Goal: Task Accomplishment & Management: Use online tool/utility

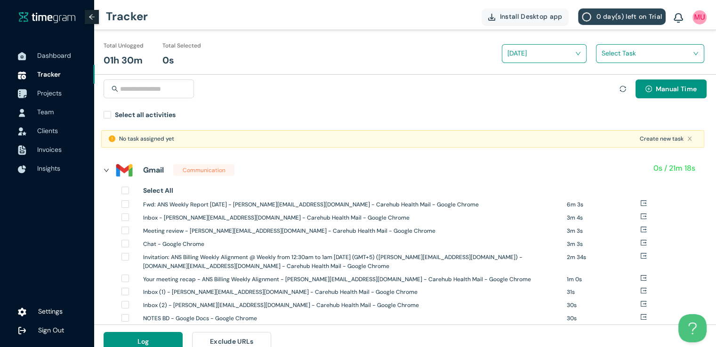
click at [48, 96] on span "Projects" at bounding box center [49, 93] width 24 height 8
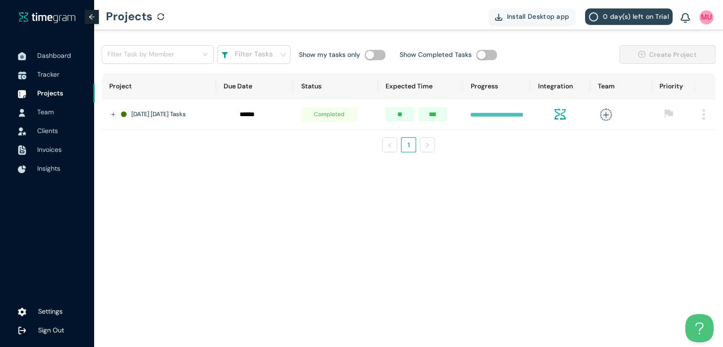
click at [702, 115] on img at bounding box center [703, 114] width 3 height 11
click at [685, 157] on span "Delete" at bounding box center [691, 157] width 20 height 10
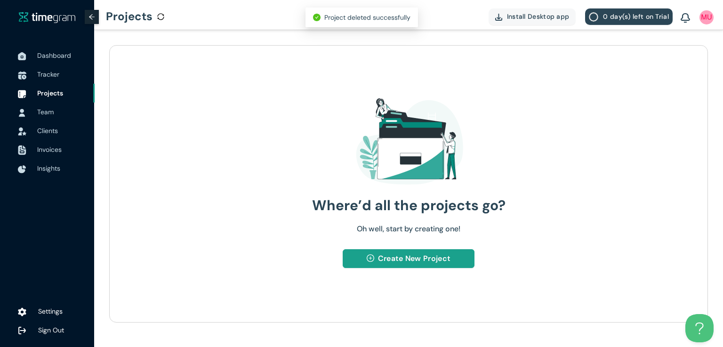
click at [400, 257] on span "Create New Project" at bounding box center [414, 259] width 72 height 12
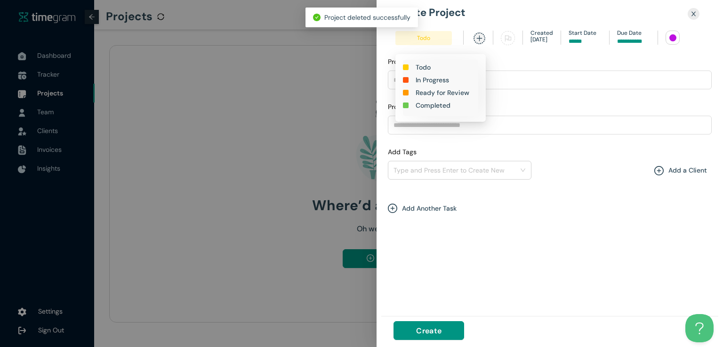
click at [433, 79] on h1 "In Progress" at bounding box center [431, 80] width 33 height 10
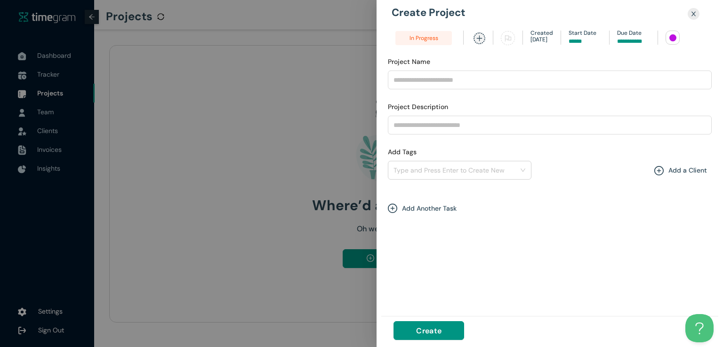
click at [623, 40] on input at bounding box center [633, 41] width 33 height 9
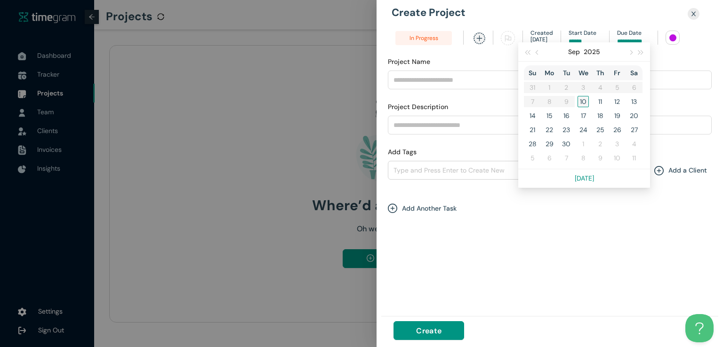
type input "******"
click at [578, 99] on div "10" at bounding box center [582, 101] width 11 height 11
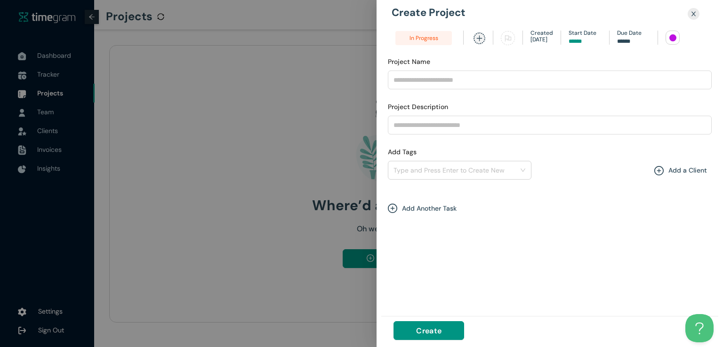
click at [671, 35] on div at bounding box center [672, 37] width 7 height 7
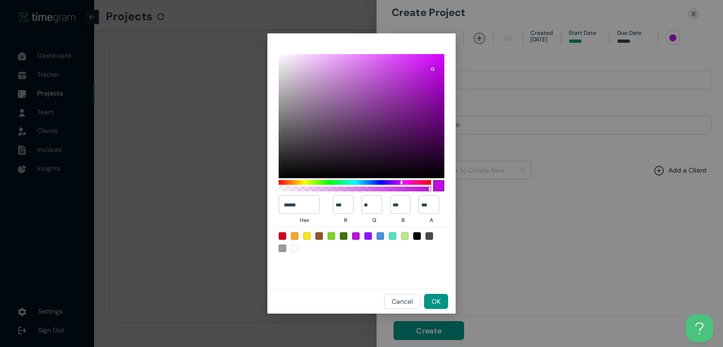
click at [344, 238] on div at bounding box center [344, 236] width 8 height 8
type input "******"
type input "**"
type input "***"
type input "*"
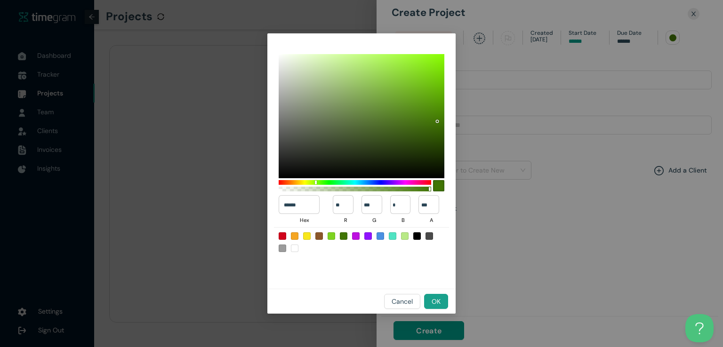
click at [437, 304] on span "OK" at bounding box center [435, 301] width 9 height 10
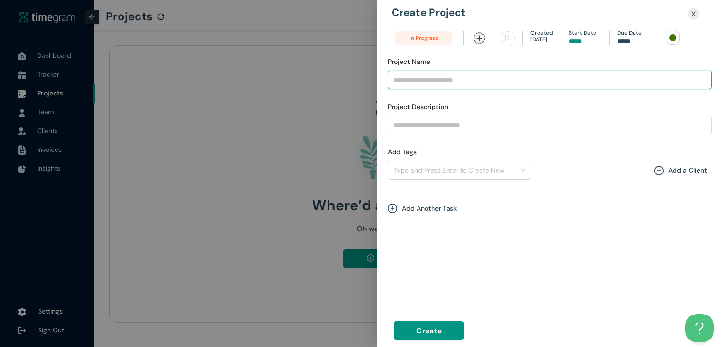
click at [453, 79] on input "Project Name" at bounding box center [550, 80] width 324 height 19
type input "**********"
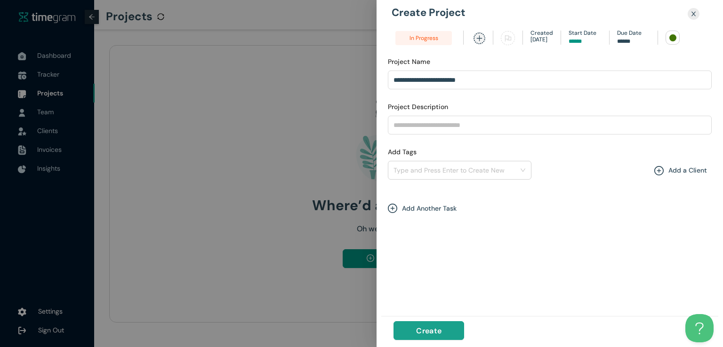
click at [431, 328] on span "Create" at bounding box center [428, 331] width 25 height 12
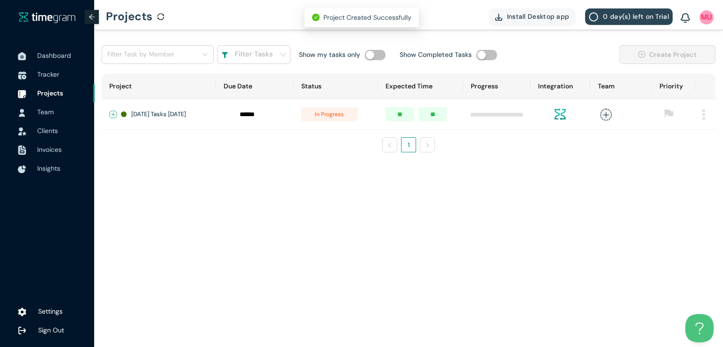
click at [113, 112] on button "Expand row" at bounding box center [114, 115] width 8 height 8
click at [147, 146] on span "+ New Task" at bounding box center [147, 142] width 26 height 8
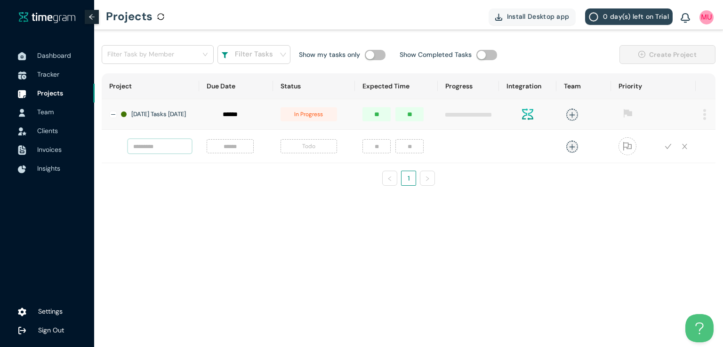
click at [147, 146] on input "text" at bounding box center [160, 146] width 64 height 14
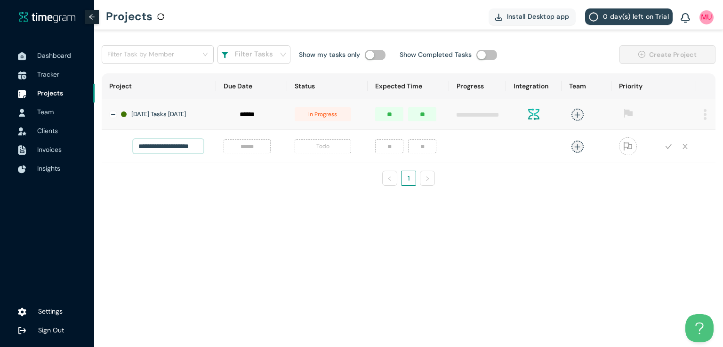
type input "**********"
click at [246, 151] on input at bounding box center [247, 146] width 36 height 10
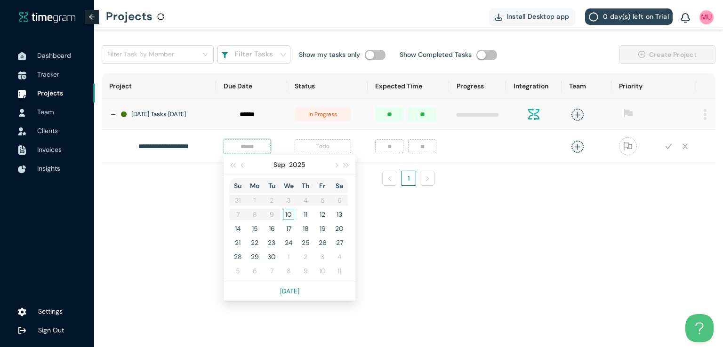
scroll to position [0, 0]
type input "******"
click at [283, 216] on div "10" at bounding box center [288, 214] width 11 height 11
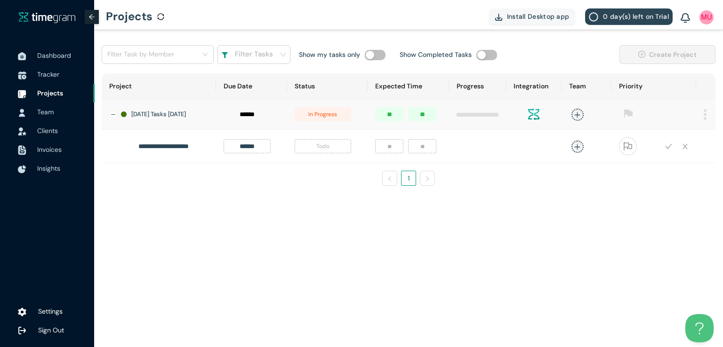
click at [310, 152] on span "Todo" at bounding box center [323, 146] width 56 height 14
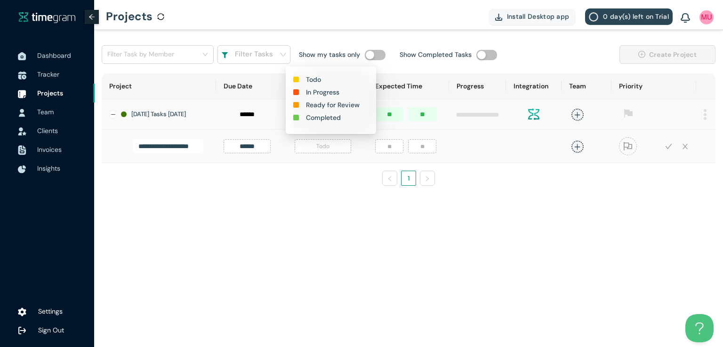
click at [324, 91] on h1 "In Progress" at bounding box center [322, 92] width 33 height 10
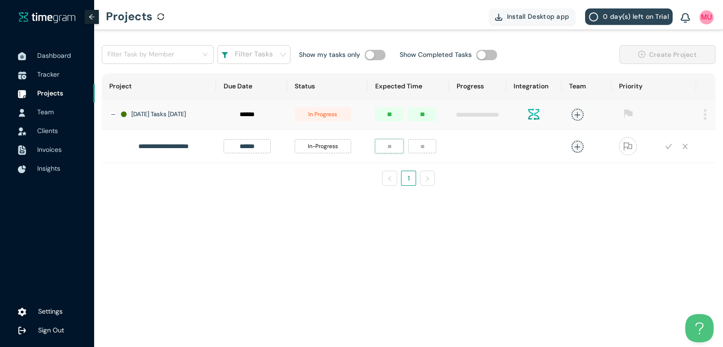
click at [382, 151] on input "number" at bounding box center [389, 146] width 28 height 14
type input "*"
type input "**"
click at [574, 151] on icon "plus" at bounding box center [576, 146] width 7 height 7
click at [494, 211] on div "[DEMOGRAPHIC_DATA][PERSON_NAME]" at bounding box center [503, 213] width 72 height 9
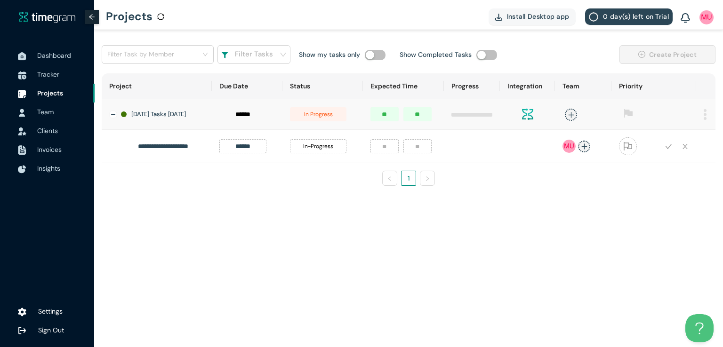
click at [651, 202] on div "**********" at bounding box center [408, 119] width 629 height 178
click at [668, 149] on icon "check" at bounding box center [668, 146] width 7 height 7
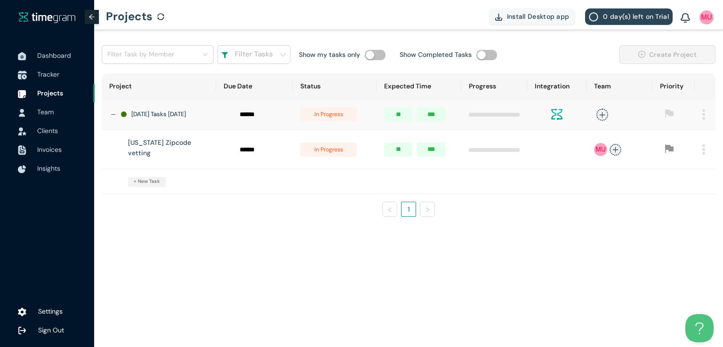
click at [51, 74] on span "Tracker" at bounding box center [48, 74] width 22 height 8
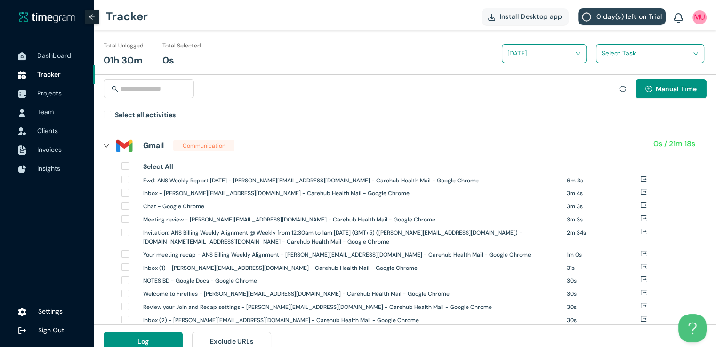
click at [620, 58] on input "search" at bounding box center [646, 53] width 90 height 14
click at [606, 88] on div "[US_STATE] Zipcode vetting" at bounding box center [649, 87] width 107 height 15
click at [669, 96] on button "Manual Time" at bounding box center [670, 89] width 71 height 19
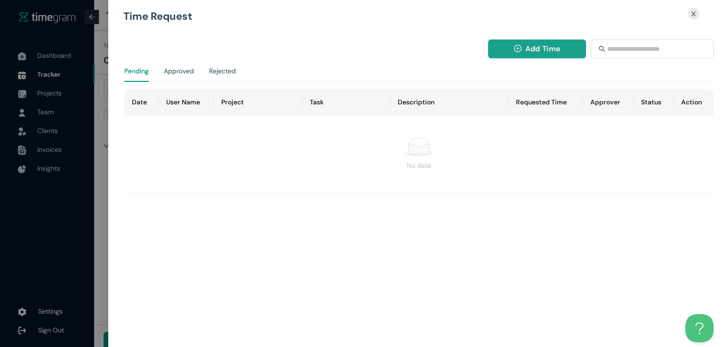
click at [525, 45] on span "Add Time" at bounding box center [542, 49] width 35 height 12
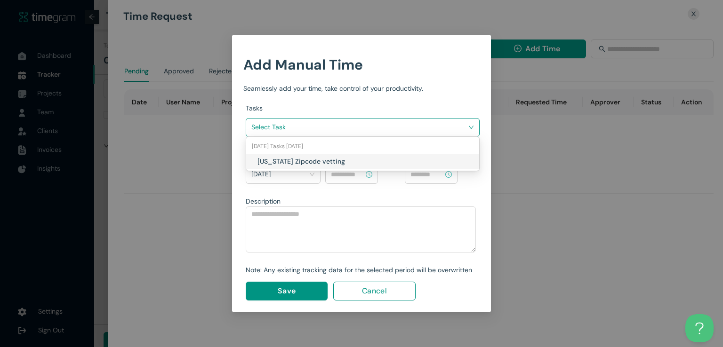
click at [388, 130] on input "search" at bounding box center [359, 127] width 216 height 14
click at [338, 158] on h1 "[US_STATE] Zipcode vetting" at bounding box center [312, 161] width 111 height 10
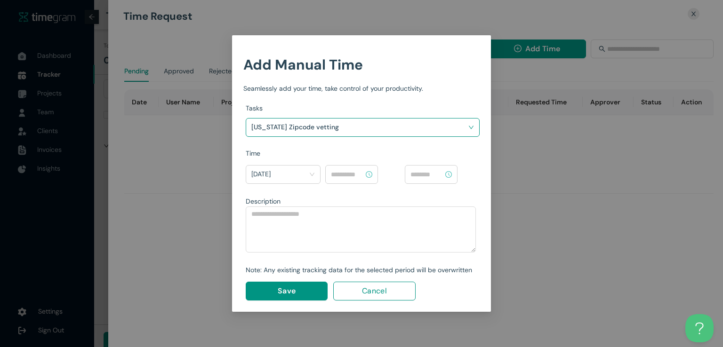
click at [344, 174] on input at bounding box center [347, 174] width 33 height 10
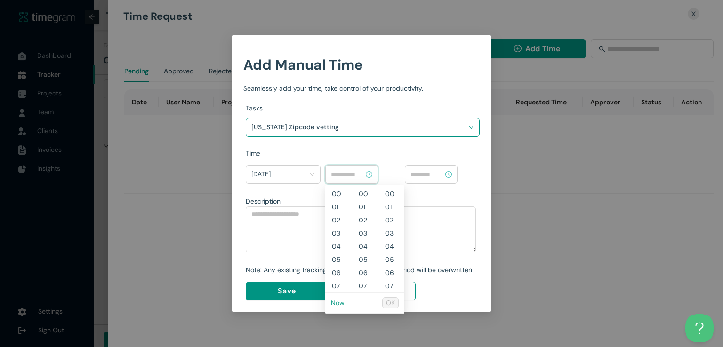
click at [341, 304] on link "Now" at bounding box center [338, 303] width 14 height 8
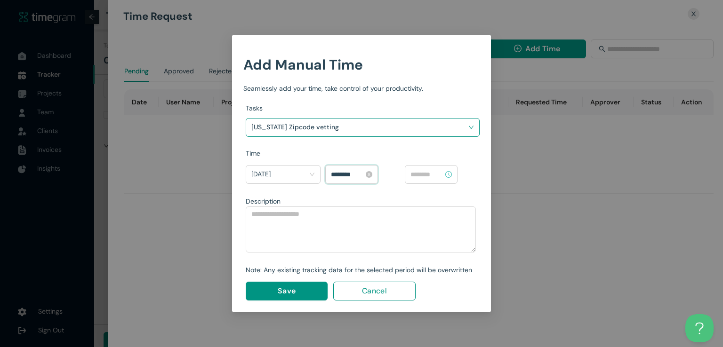
click at [335, 175] on input "********" at bounding box center [347, 174] width 33 height 10
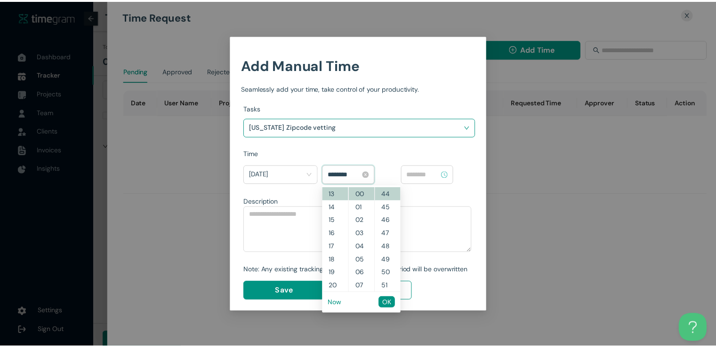
scroll to position [171, 0]
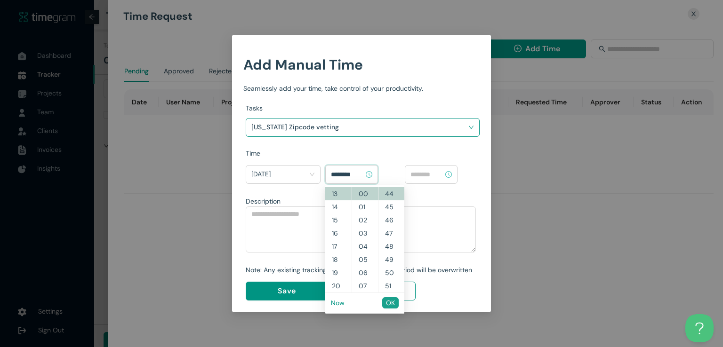
click at [390, 303] on span "OK" at bounding box center [390, 303] width 9 height 10
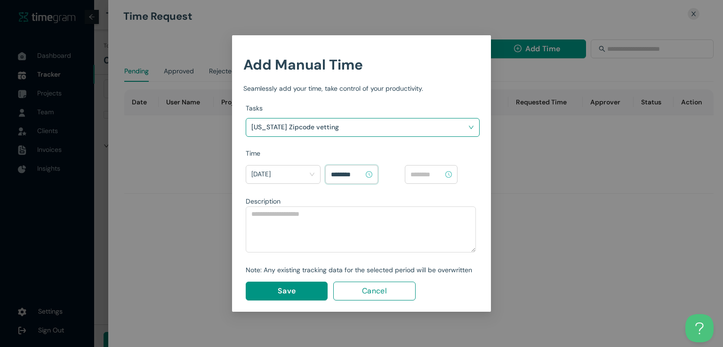
type input "********"
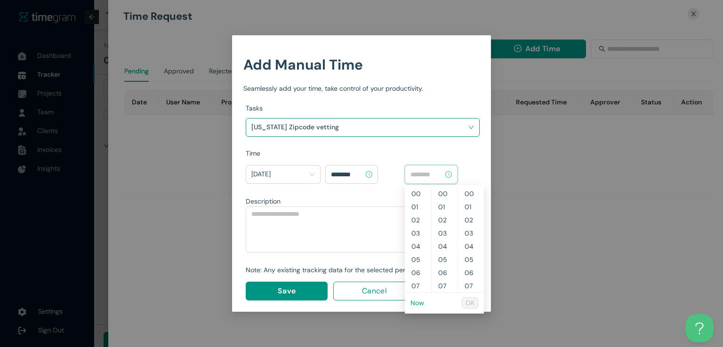
click at [429, 174] on input at bounding box center [426, 174] width 33 height 10
click at [420, 305] on link "Now" at bounding box center [417, 303] width 14 height 8
type input "********"
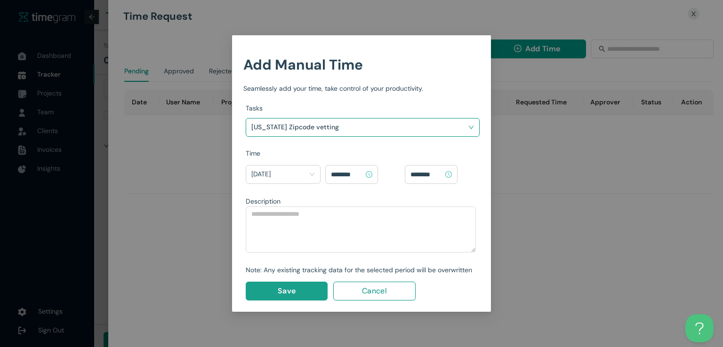
click at [303, 293] on button "Save" at bounding box center [287, 291] width 82 height 19
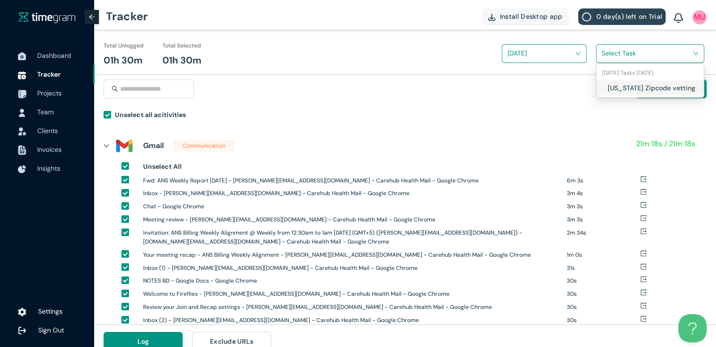
click at [603, 53] on input "search" at bounding box center [646, 53] width 90 height 14
click at [605, 87] on div "[US_STATE] Zipcode vetting" at bounding box center [649, 87] width 107 height 15
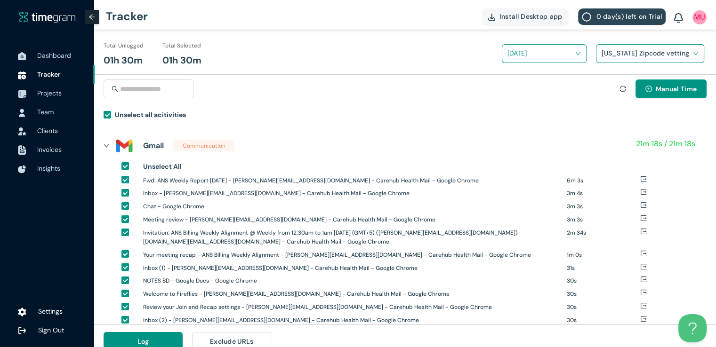
scroll to position [11, 0]
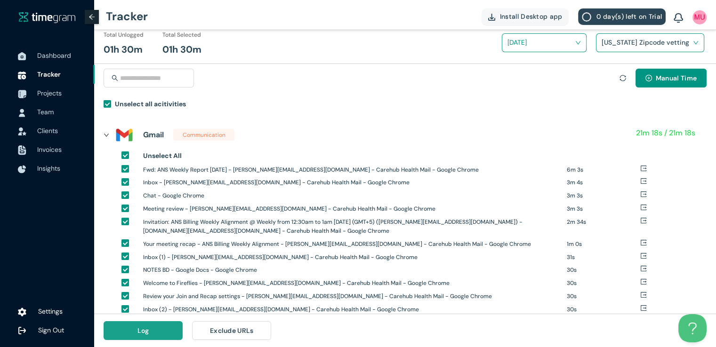
click at [156, 329] on button "Log" at bounding box center [143, 330] width 79 height 19
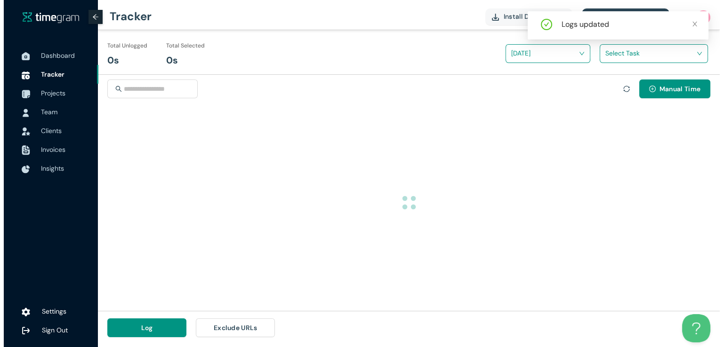
scroll to position [0, 0]
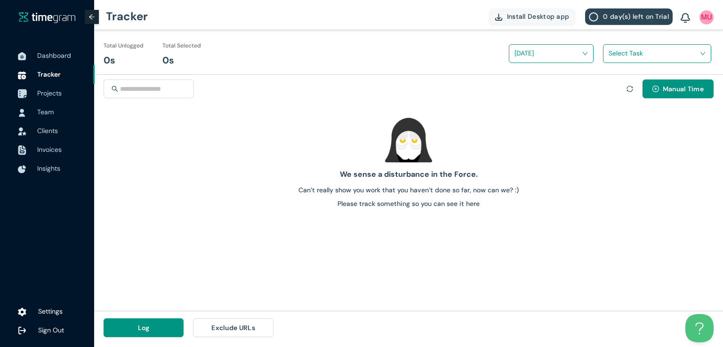
click at [46, 96] on span "Projects" at bounding box center [49, 93] width 24 height 8
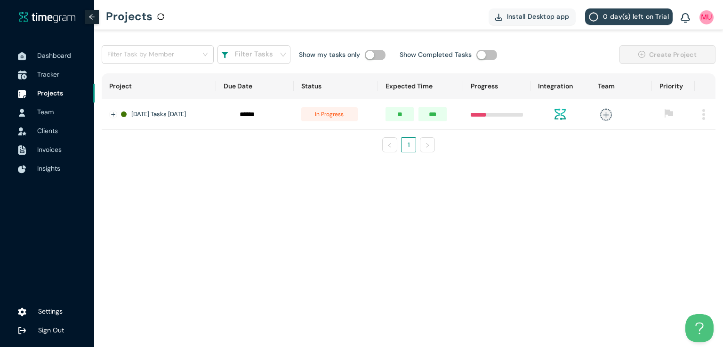
click at [49, 78] on span "Tracker" at bounding box center [48, 74] width 22 height 8
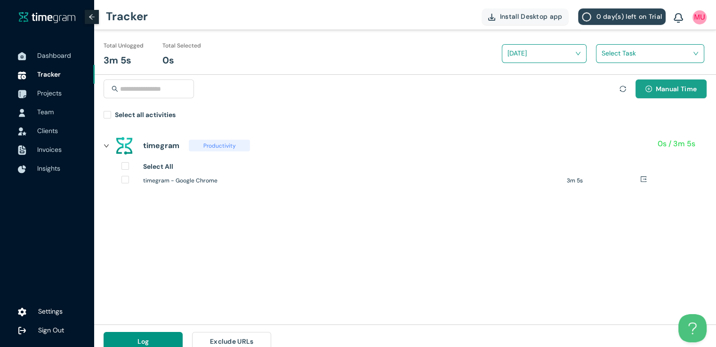
click at [646, 92] on span "plus-circle" at bounding box center [648, 90] width 7 height 8
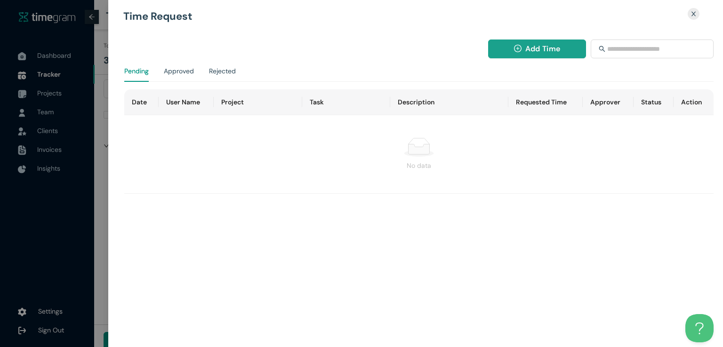
click at [532, 49] on span "Add Time" at bounding box center [542, 49] width 35 height 12
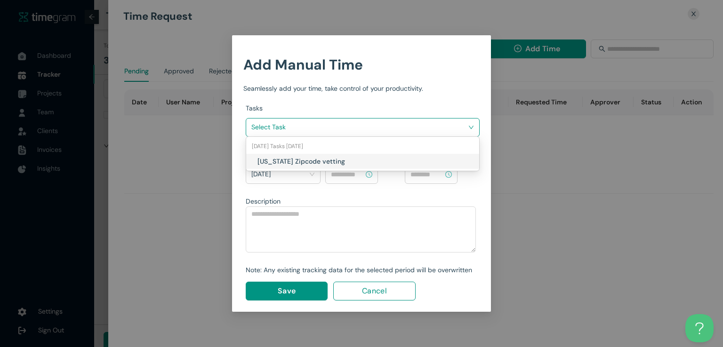
click at [399, 134] on input "search" at bounding box center [359, 127] width 216 height 14
click at [359, 160] on h1 "[US_STATE] Zipcode vetting" at bounding box center [312, 161] width 111 height 10
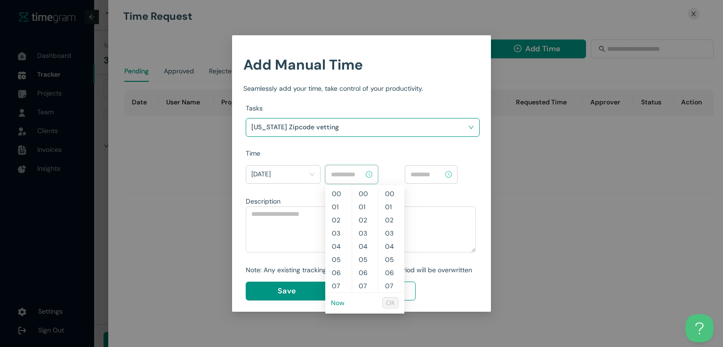
click at [338, 173] on input at bounding box center [347, 174] width 33 height 10
click at [337, 303] on link "Now" at bounding box center [338, 303] width 14 height 8
click at [335, 174] on input "********" at bounding box center [347, 174] width 33 height 10
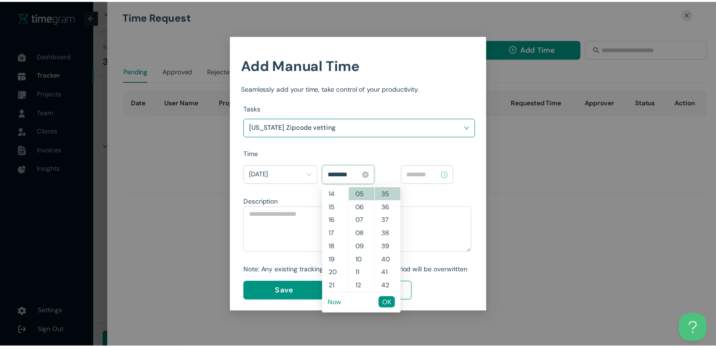
scroll to position [158, 0]
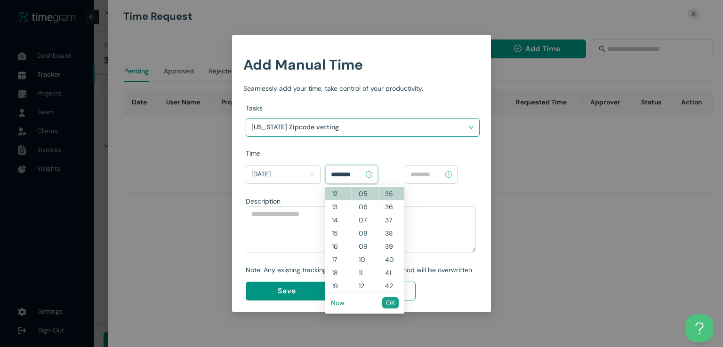
click at [386, 302] on span "OK" at bounding box center [390, 303] width 9 height 10
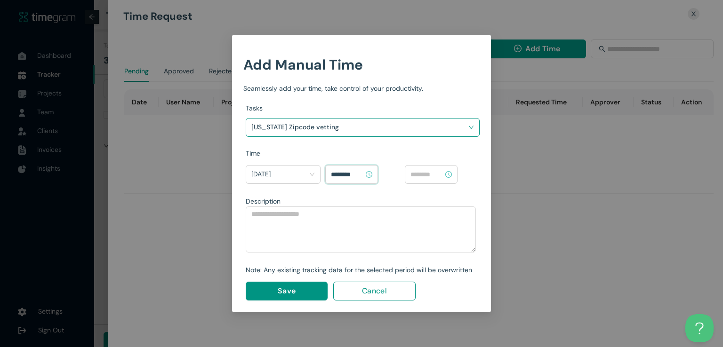
type input "********"
click at [422, 173] on input at bounding box center [426, 174] width 33 height 10
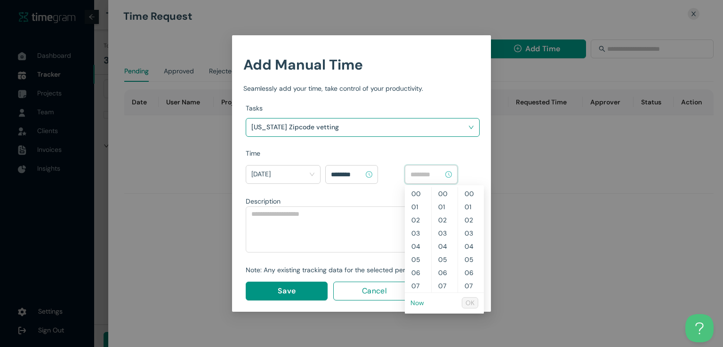
click at [418, 301] on link "Now" at bounding box center [417, 303] width 14 height 8
type input "********"
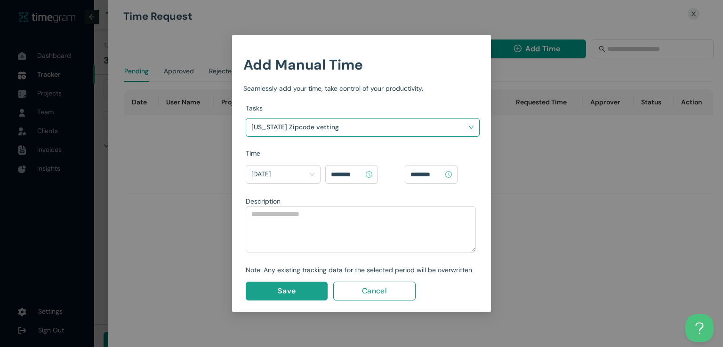
click at [289, 297] on button "Save" at bounding box center [287, 291] width 82 height 19
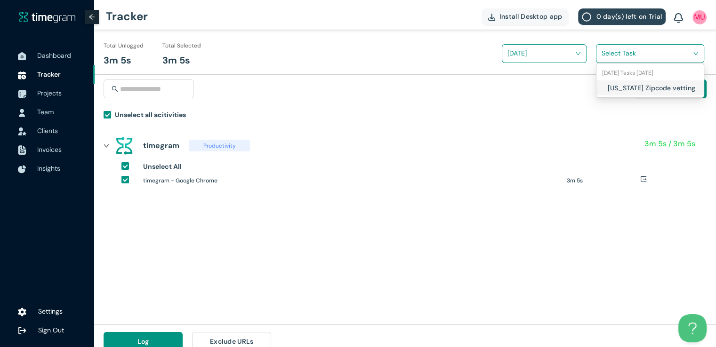
click at [607, 51] on input "search" at bounding box center [646, 53] width 90 height 14
click at [608, 88] on h1 "[US_STATE] Zipcode vetting" at bounding box center [662, 88] width 111 height 10
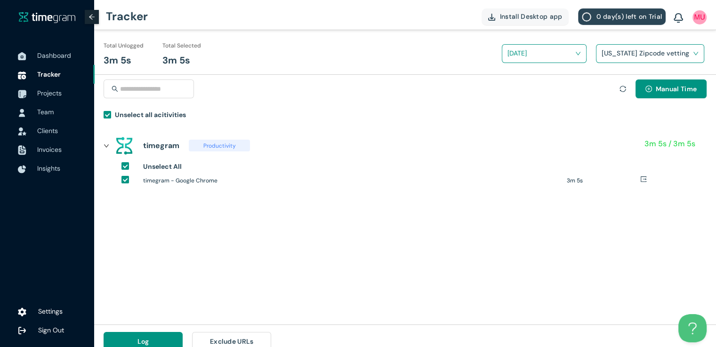
scroll to position [11, 0]
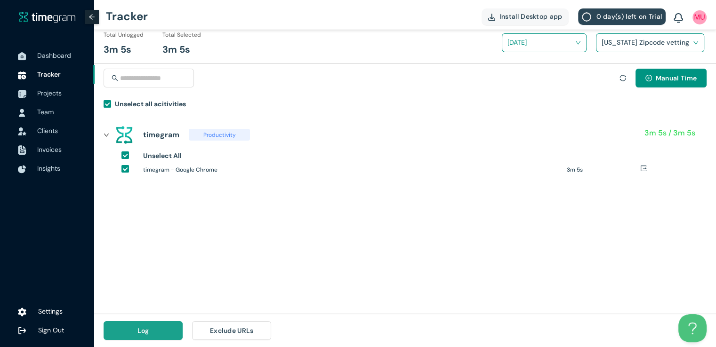
click at [151, 326] on button "Log" at bounding box center [143, 330] width 79 height 19
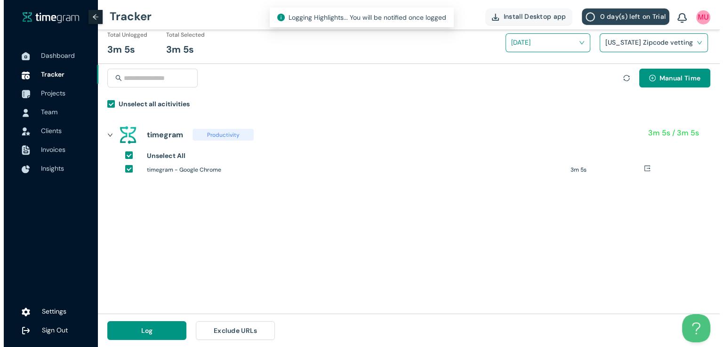
scroll to position [0, 0]
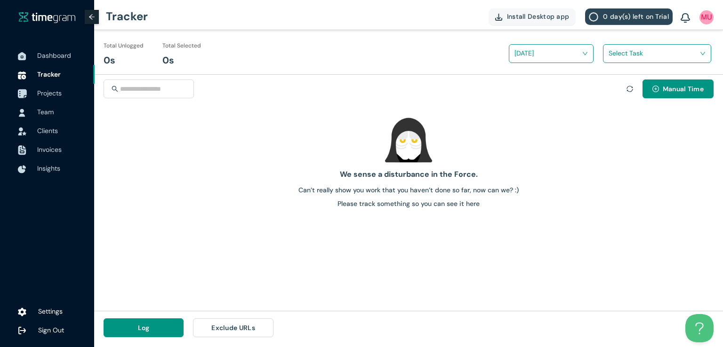
click at [46, 94] on span "Projects" at bounding box center [49, 93] width 24 height 8
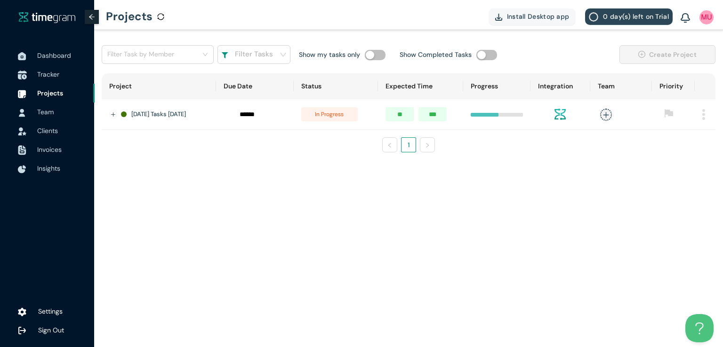
click at [51, 76] on span "Tracker" at bounding box center [48, 74] width 22 height 8
